Goal: Information Seeking & Learning: Check status

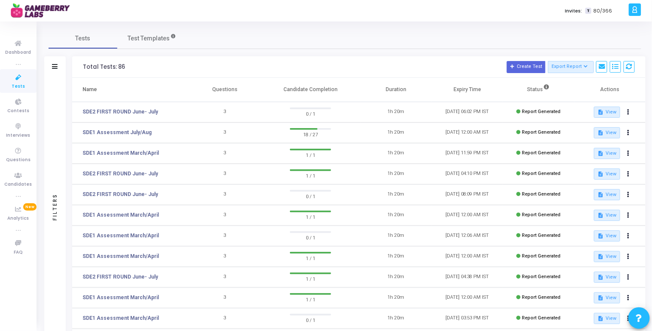
scroll to position [126, 0]
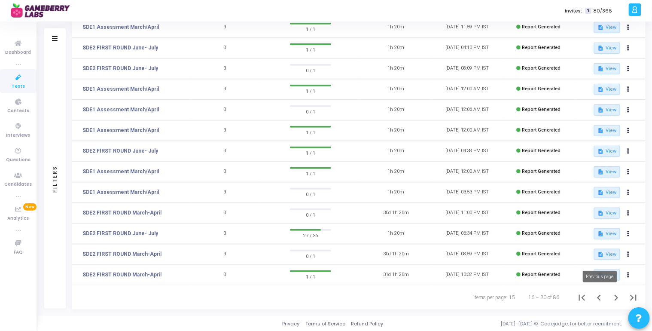
click at [599, 296] on icon "Previous page" at bounding box center [599, 298] width 4 height 6
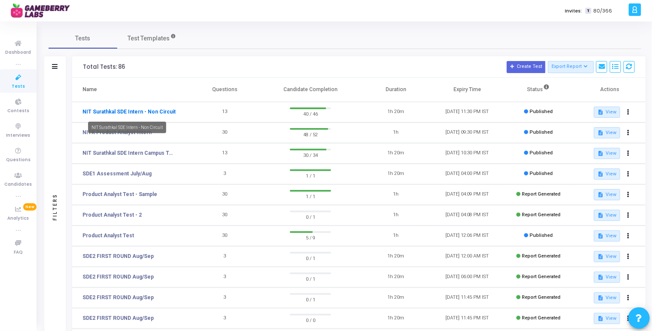
click at [112, 113] on link "NIT Surathkal SDE Intern - Non Circuit" at bounding box center [129, 112] width 93 height 8
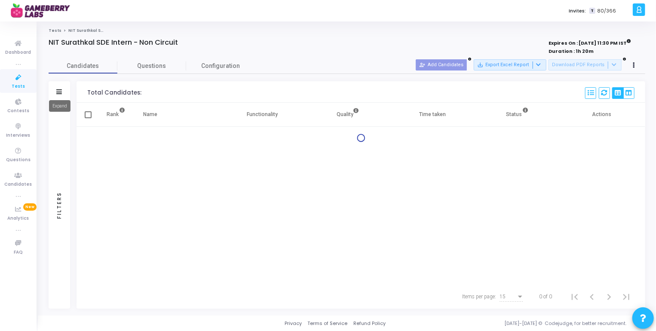
click at [57, 91] on icon at bounding box center [60, 91] width 6 height 5
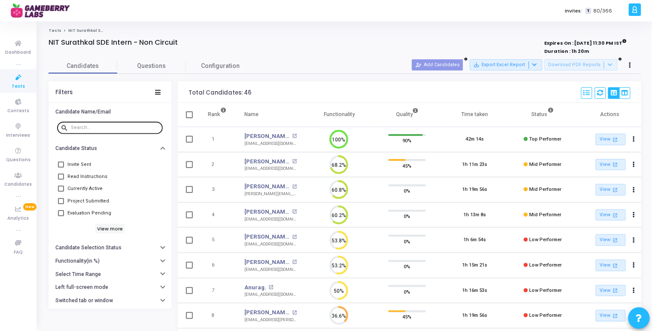
click at [90, 124] on div at bounding box center [115, 127] width 89 height 14
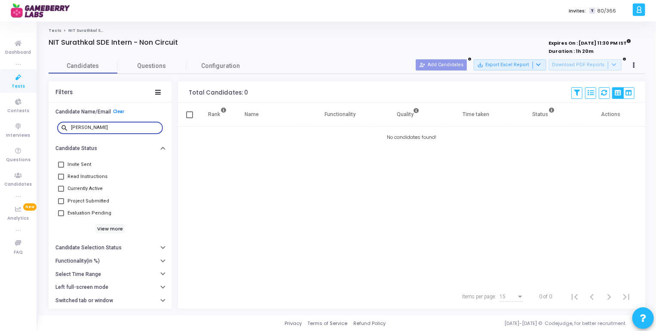
click at [90, 124] on div "[PERSON_NAME]" at bounding box center [115, 127] width 89 height 14
type input "a"
type input "A"
type input "[EMAIL_ADDRESS][DOMAIN_NAME]"
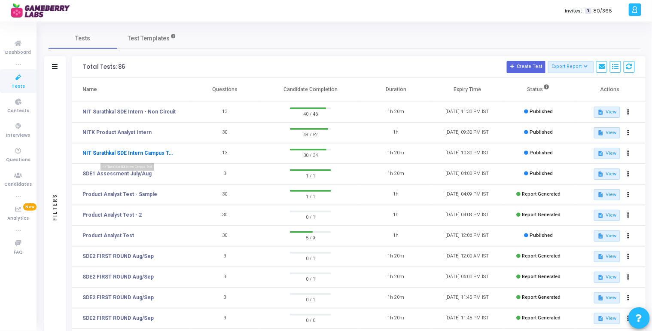
click at [152, 156] on link "NIT Surathkal SDE Intern Campus Test" at bounding box center [129, 153] width 93 height 8
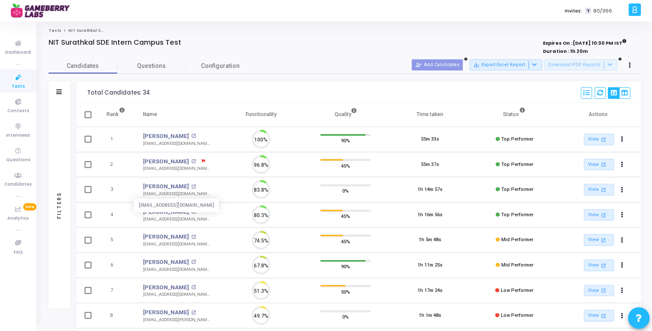
scroll to position [18, 22]
